Goal: Book appointment/travel/reservation

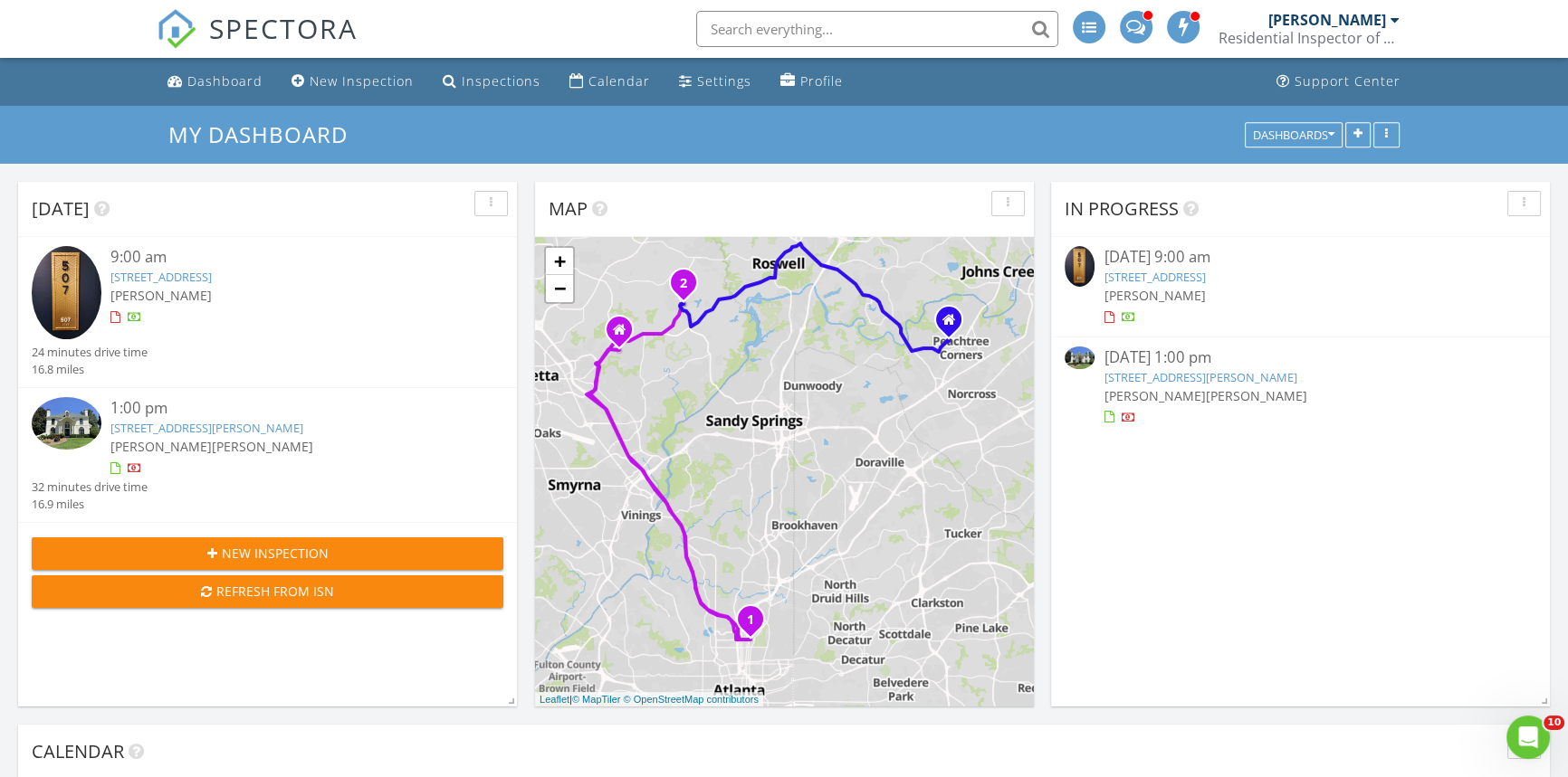
click at [138, 258] on div "9:00 am" at bounding box center [288, 257] width 354 height 22
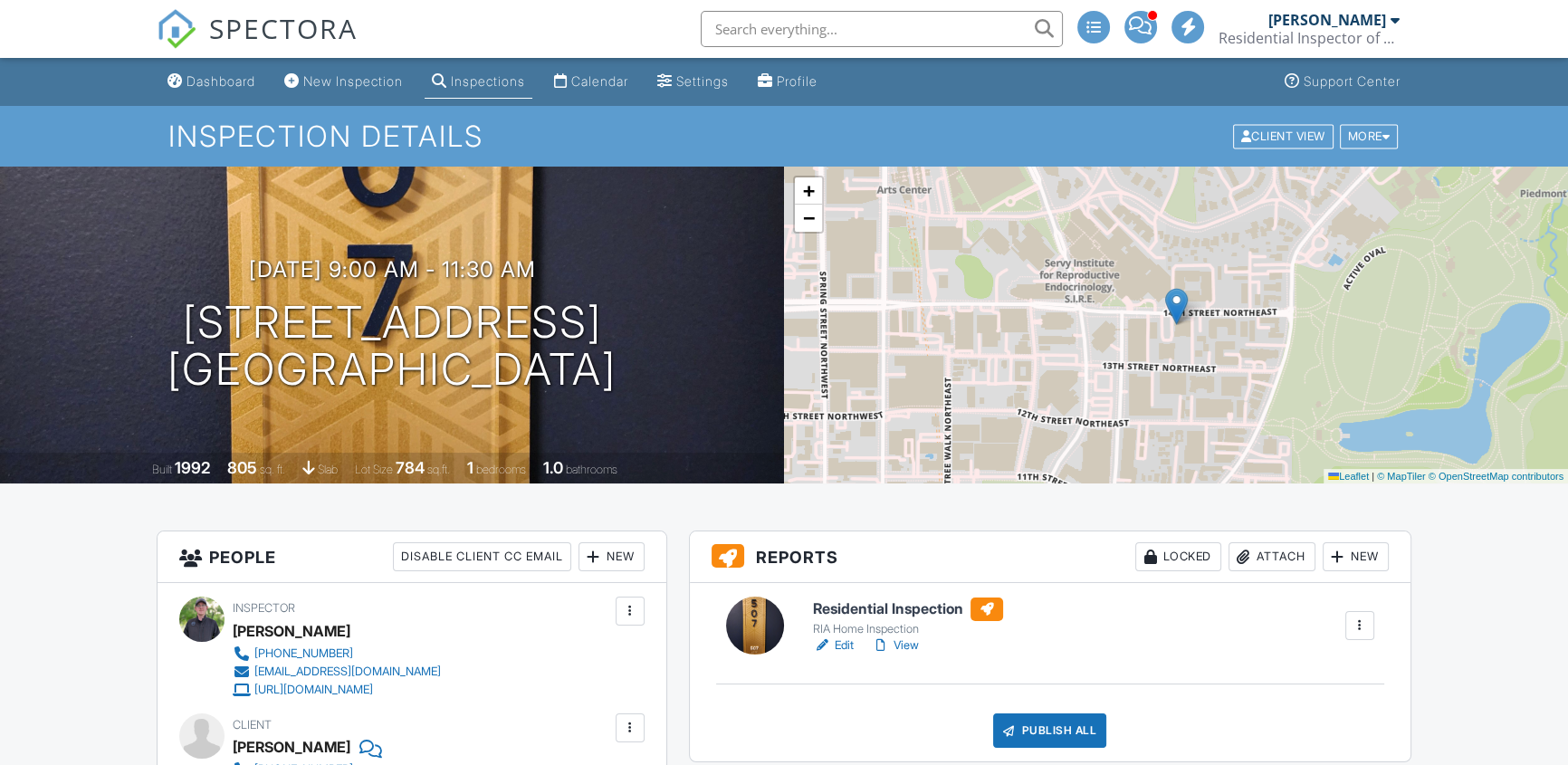
click at [834, 646] on link "Edit" at bounding box center [833, 645] width 41 height 18
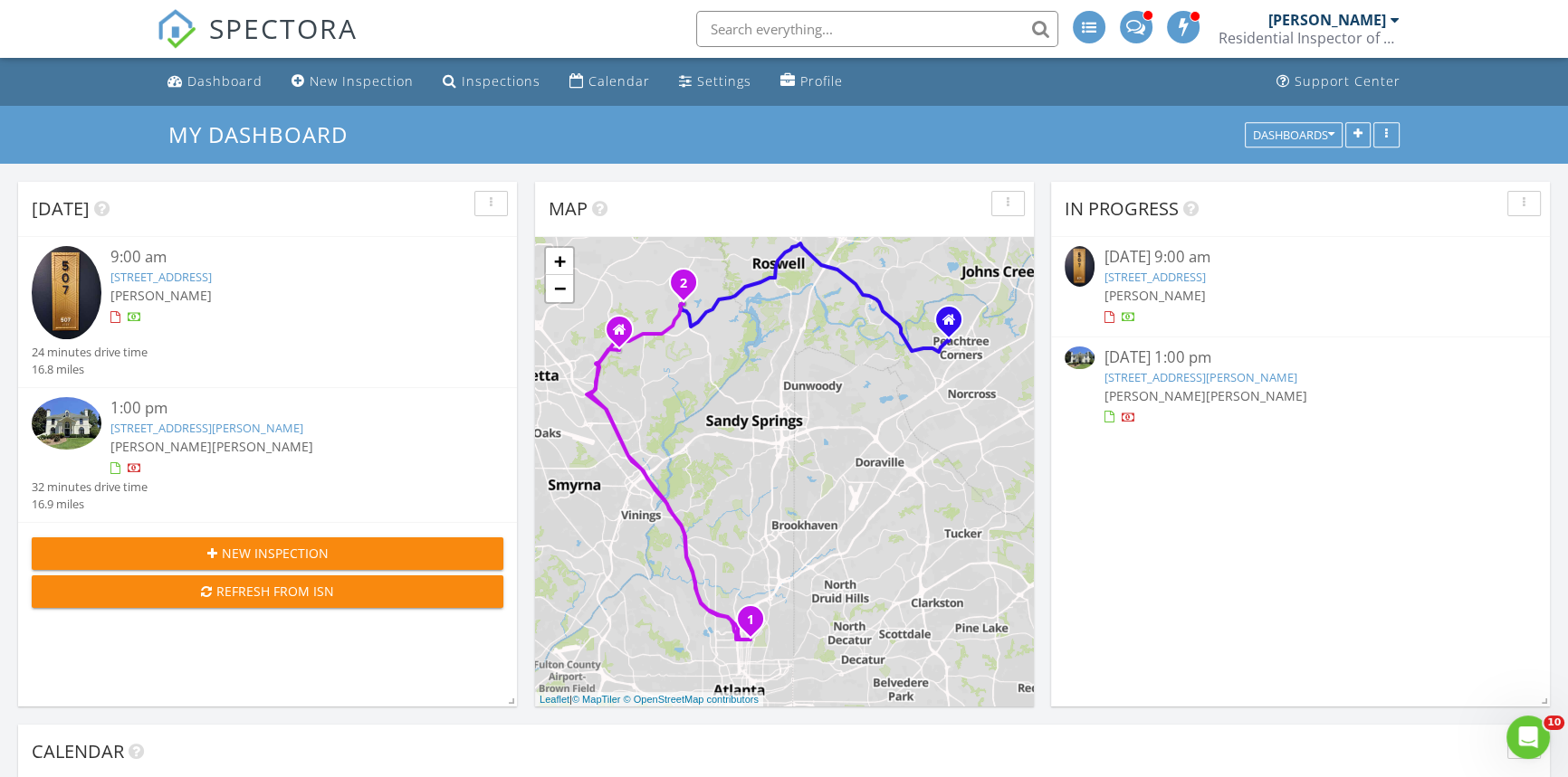
click at [154, 407] on div "1:00 pm" at bounding box center [288, 409] width 354 height 22
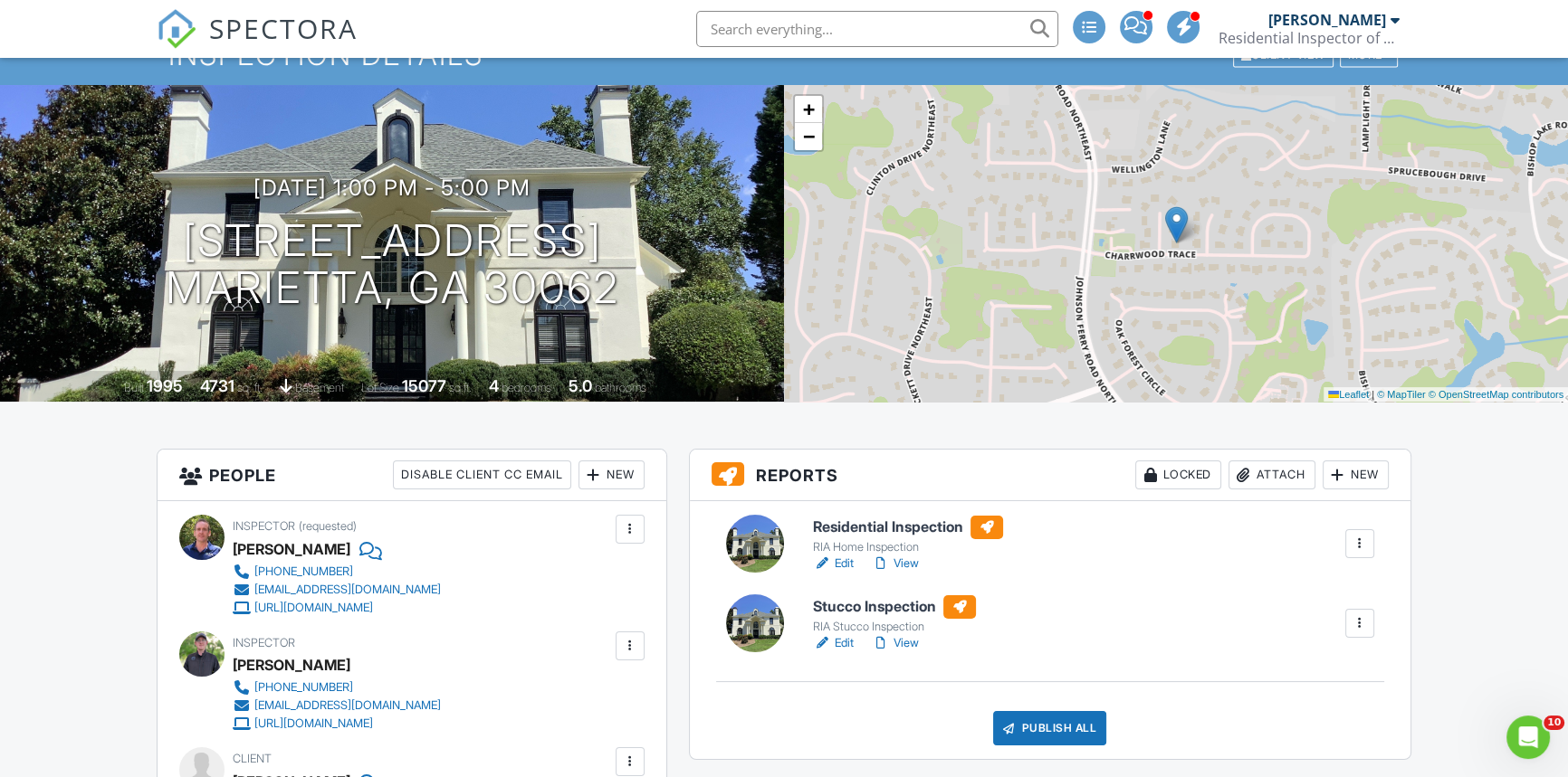
click at [820, 637] on div at bounding box center [821, 643] width 18 height 18
